Goal: Information Seeking & Learning: Learn about a topic

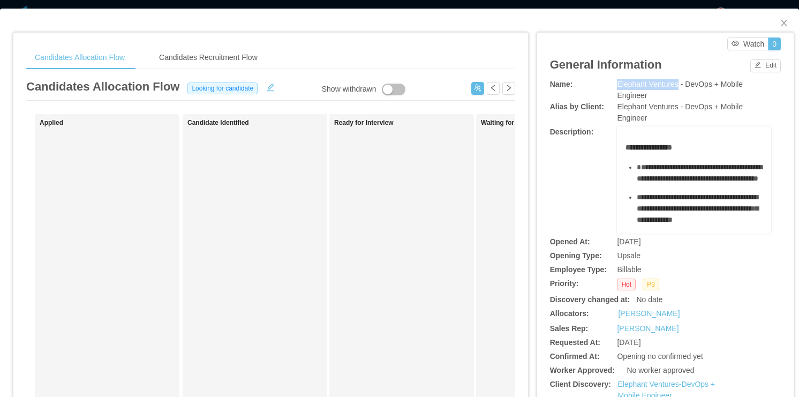
drag, startPoint x: 612, startPoint y: 83, endPoint x: 670, endPoint y: 83, distance: 57.8
click at [670, 83] on span "Elephant Ventures - DevOps + Mobile Engineer" at bounding box center [680, 90] width 126 height 20
copy span "Elephant Ventures"
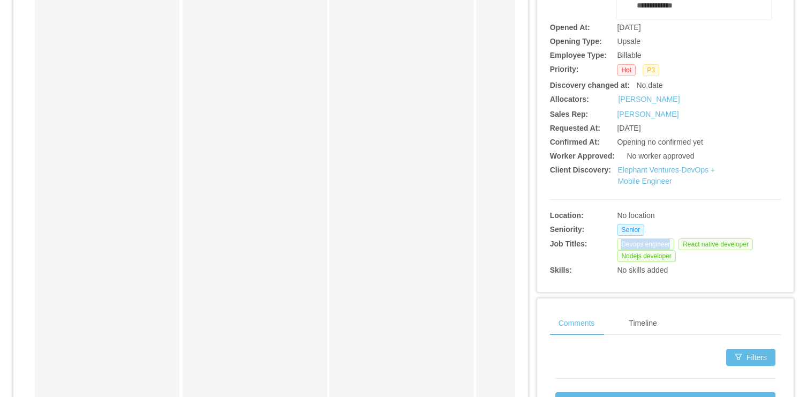
drag, startPoint x: 619, startPoint y: 245, endPoint x: 664, endPoint y: 244, distance: 45.5
click at [664, 244] on span "Devops engineer" at bounding box center [645, 244] width 57 height 12
copy span "Devops engineer"
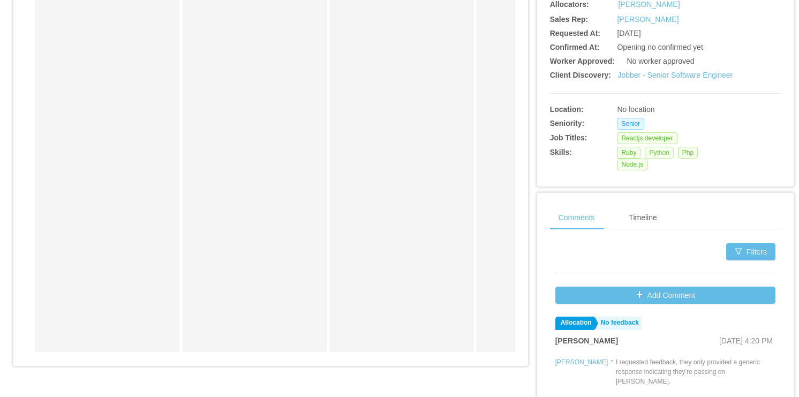
scroll to position [300, 0]
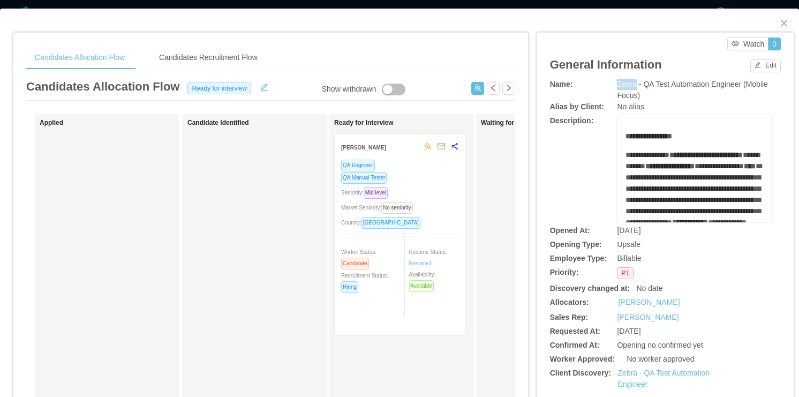
drag, startPoint x: 613, startPoint y: 82, endPoint x: 629, endPoint y: 85, distance: 16.2
click at [629, 85] on span "Zebra - QA Test Automation Engineer (Mobile Focus)" at bounding box center [692, 90] width 150 height 20
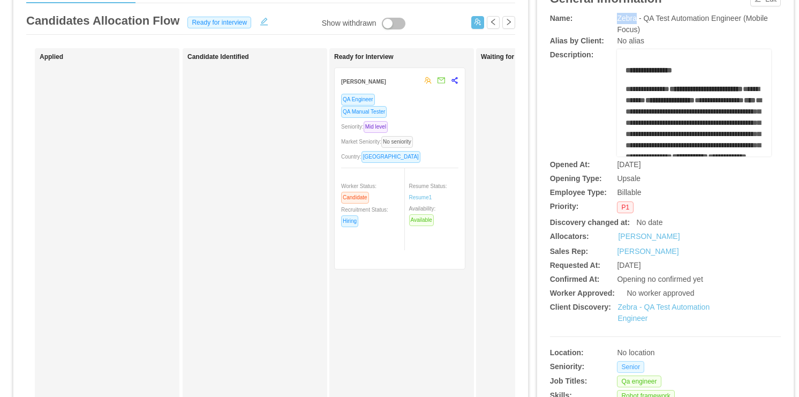
scroll to position [171, 0]
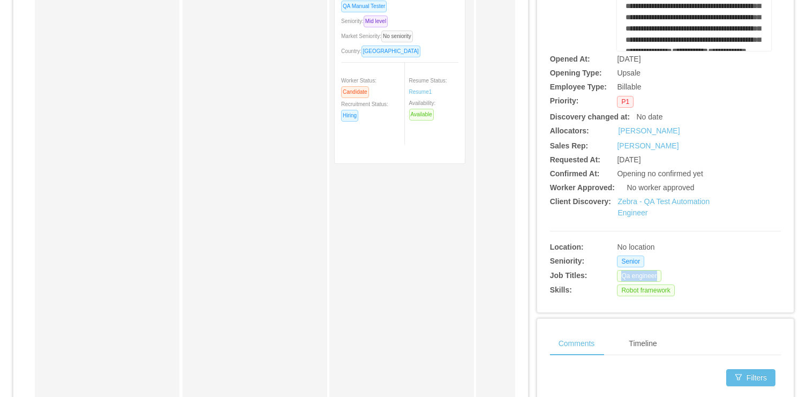
drag, startPoint x: 615, startPoint y: 276, endPoint x: 662, endPoint y: 276, distance: 46.0
click at [662, 276] on div "Qa engineer" at bounding box center [694, 276] width 154 height 12
copy span "Qa engineer"
